Goal: Task Accomplishment & Management: Use online tool/utility

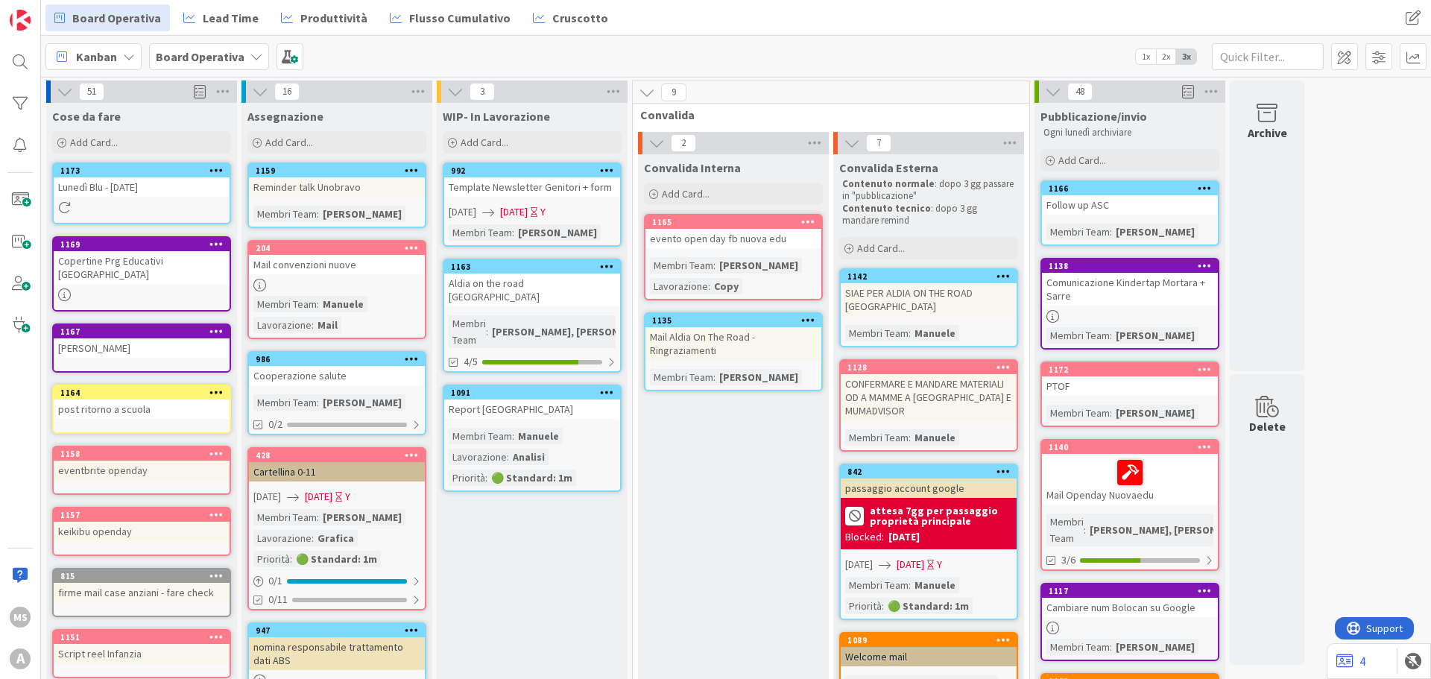
click at [107, 180] on div "Lunedì Blu - [DATE]" at bounding box center [142, 186] width 176 height 19
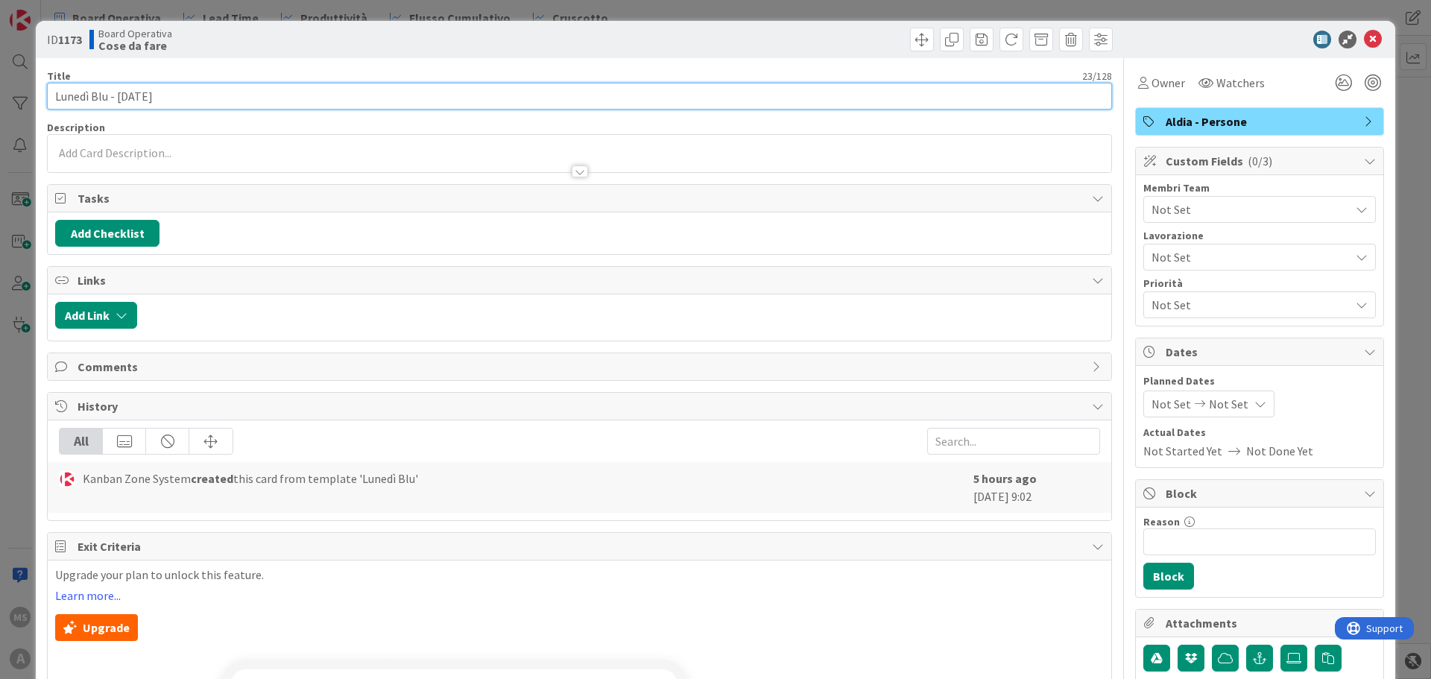
drag, startPoint x: 201, startPoint y: 96, endPoint x: 119, endPoint y: 95, distance: 82.0
click at [119, 95] on input "Lunedì Blu - [DATE]" at bounding box center [579, 96] width 1065 height 27
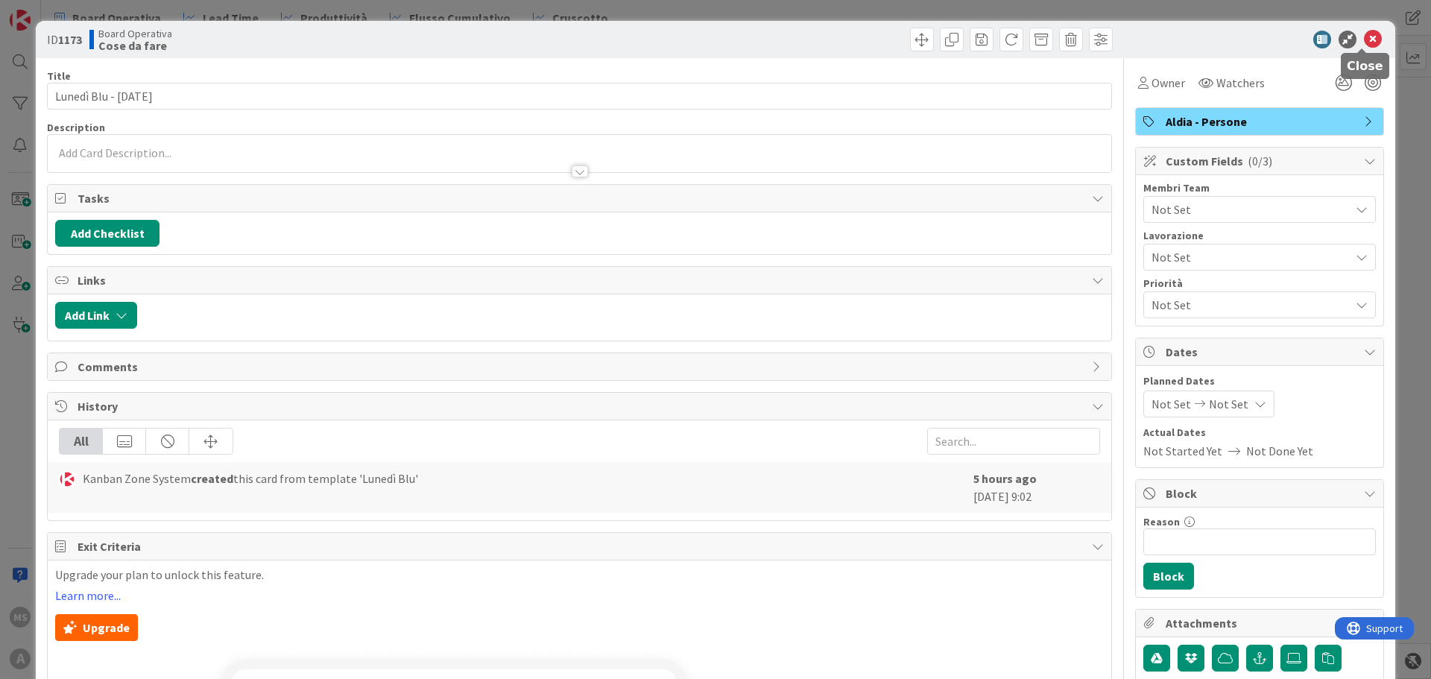
click at [1364, 41] on icon at bounding box center [1373, 40] width 18 height 18
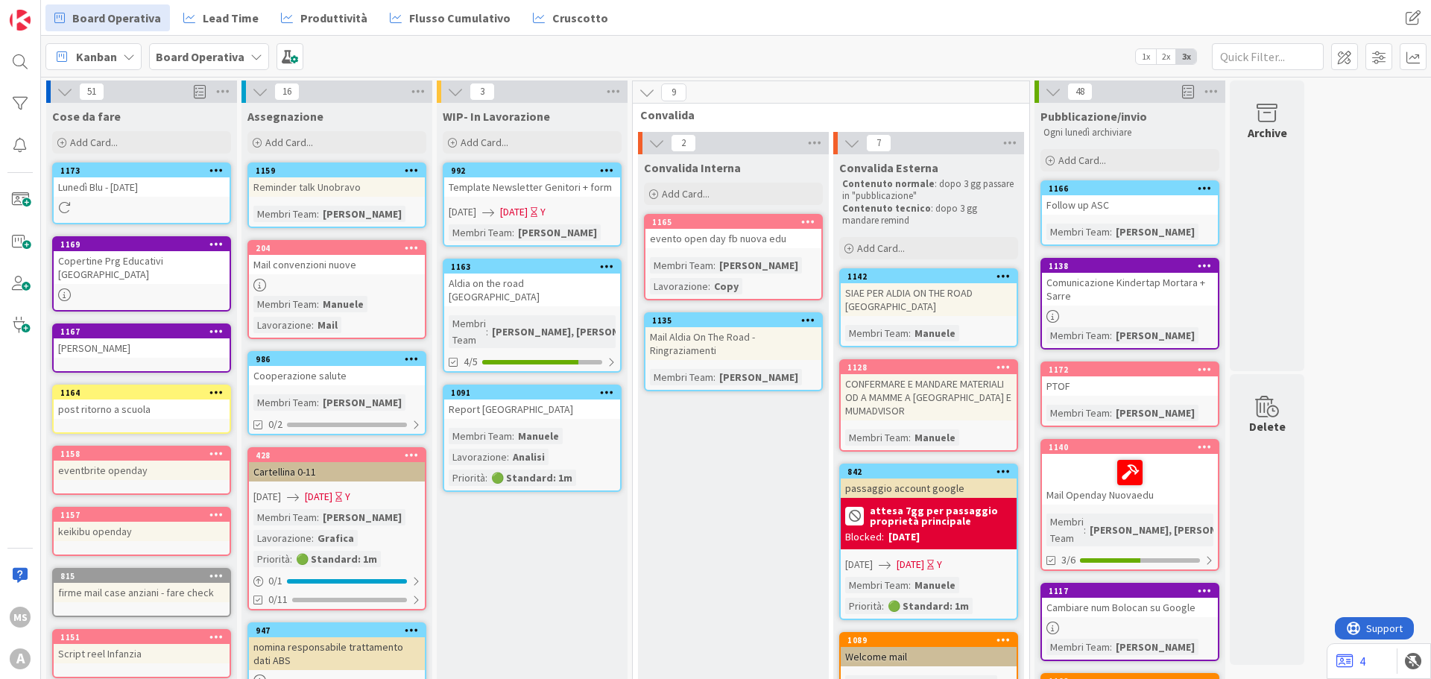
click at [218, 171] on icon at bounding box center [216, 170] width 14 height 10
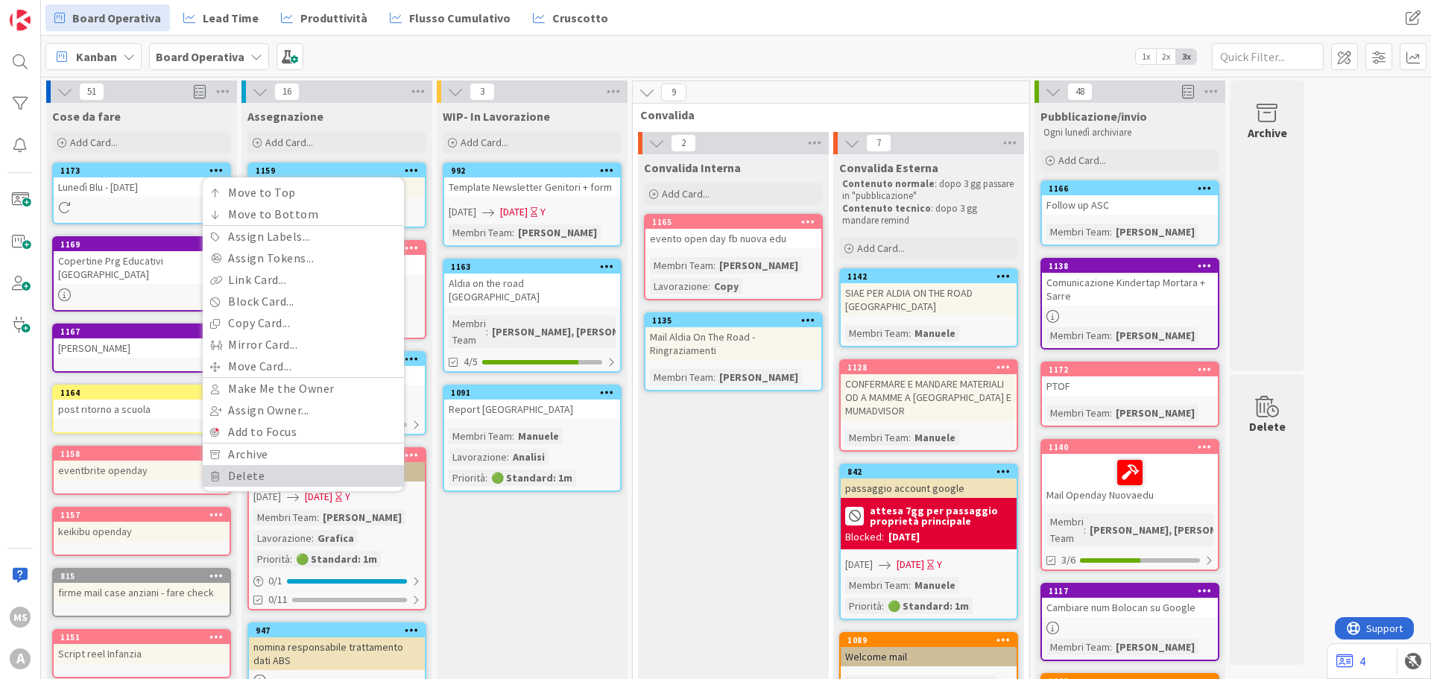
click at [285, 477] on link "Delete" at bounding box center [303, 476] width 201 height 22
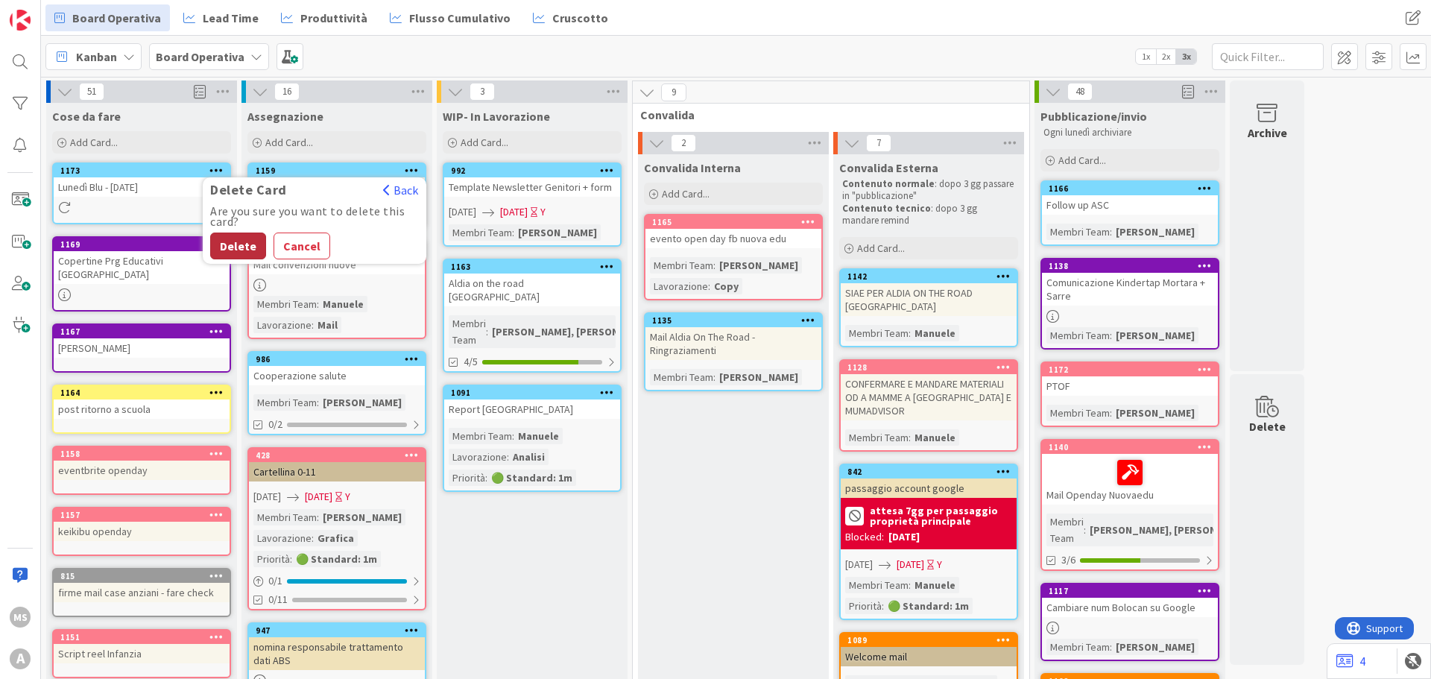
click at [238, 241] on button "Delete" at bounding box center [238, 246] width 56 height 27
